Goal: Transaction & Acquisition: Purchase product/service

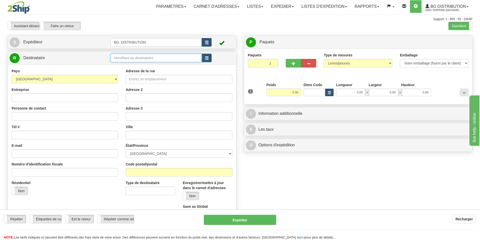
click at [166, 60] on input "text" at bounding box center [155, 58] width 91 height 9
click at [134, 68] on div "BG VAN" at bounding box center [155, 66] width 86 height 6
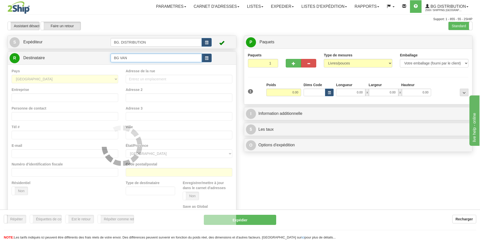
type input "BG VAN"
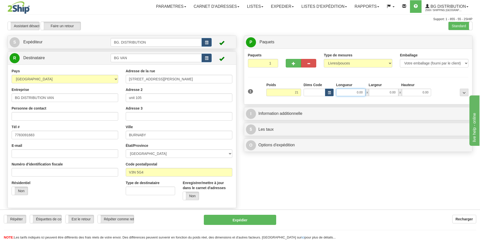
type input "21.00"
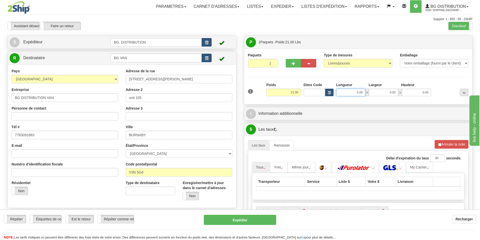
click at [357, 91] on input "0.00" at bounding box center [350, 93] width 29 height 8
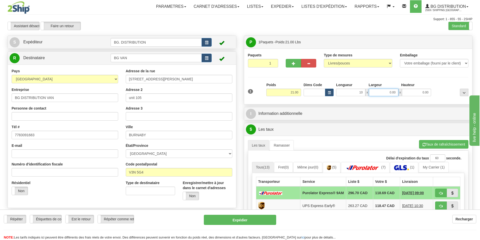
type input "10.00"
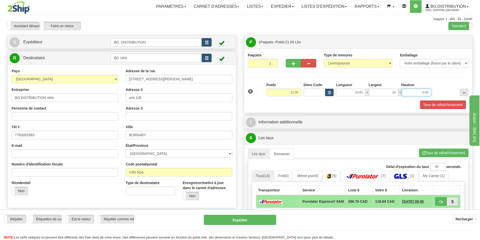
type input "10.00"
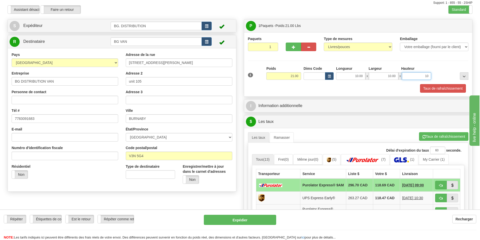
scroll to position [25, 0]
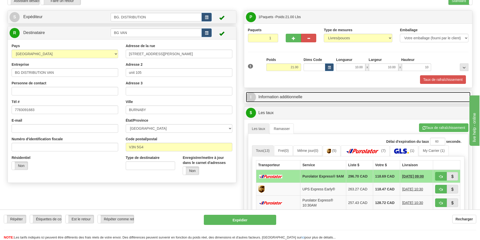
type input "10.00"
click at [272, 99] on link "I Information additionnelle" at bounding box center [358, 97] width 225 height 10
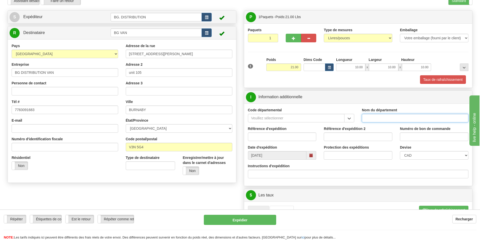
click at [369, 115] on input "Nom du département" at bounding box center [414, 118] width 106 height 9
type input "."
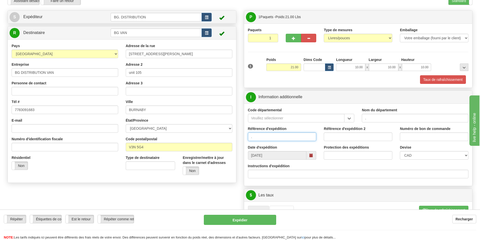
type input "."
type input ".."
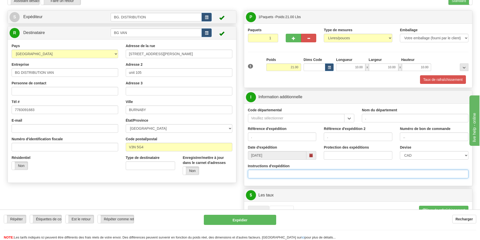
click at [276, 177] on input "Instructions d'expédition" at bounding box center [358, 174] width 220 height 9
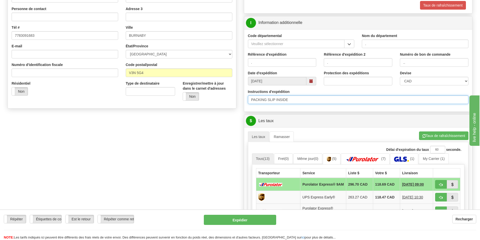
scroll to position [101, 0]
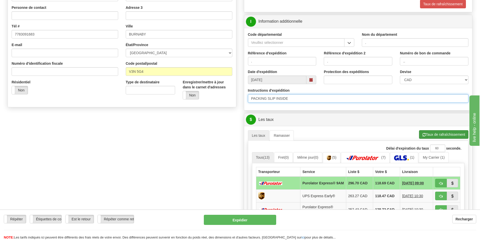
type input "PACKING SLIP INSIDE"
click at [434, 137] on button "Taux de rafraîchissement" at bounding box center [443, 134] width 49 height 9
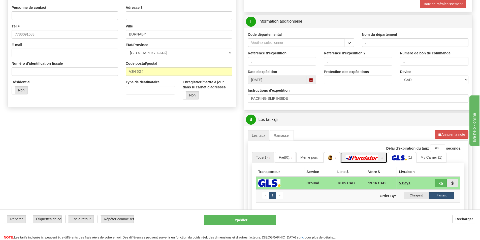
click at [364, 159] on img at bounding box center [361, 157] width 35 height 5
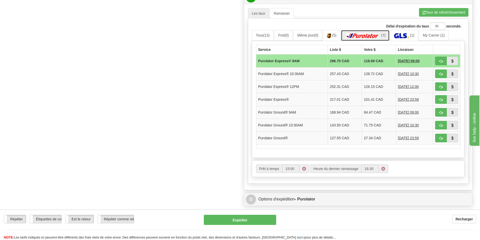
scroll to position [252, 0]
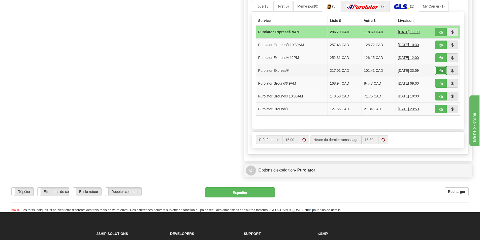
click at [438, 69] on button "button" at bounding box center [441, 70] width 12 height 9
type input "202"
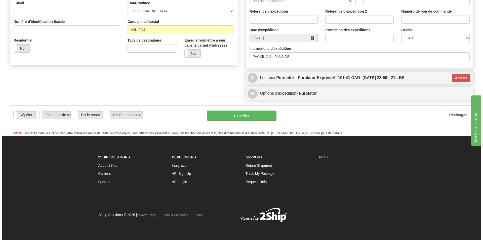
scroll to position [143, 0]
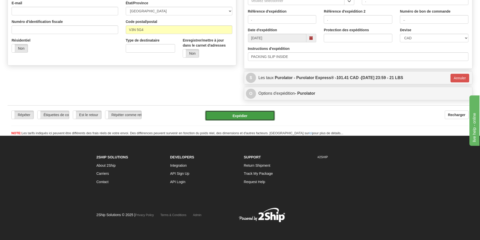
click at [247, 114] on button "Expédier" at bounding box center [240, 115] width 70 height 10
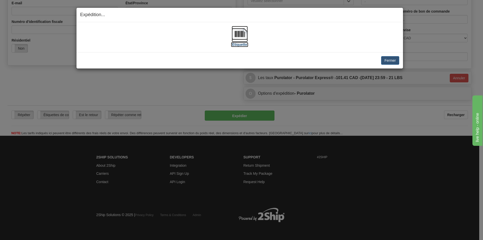
click at [235, 37] on img at bounding box center [240, 34] width 16 height 16
